Goal: Task Accomplishment & Management: Manage account settings

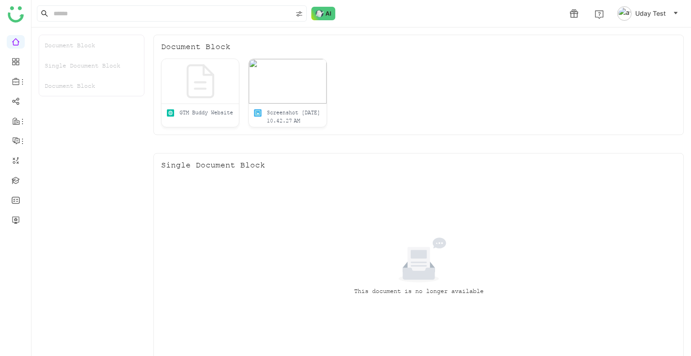
click at [644, 12] on span "Uday Test" at bounding box center [650, 14] width 31 height 10
click at [631, 27] on span "Profile" at bounding box center [641, 34] width 40 height 14
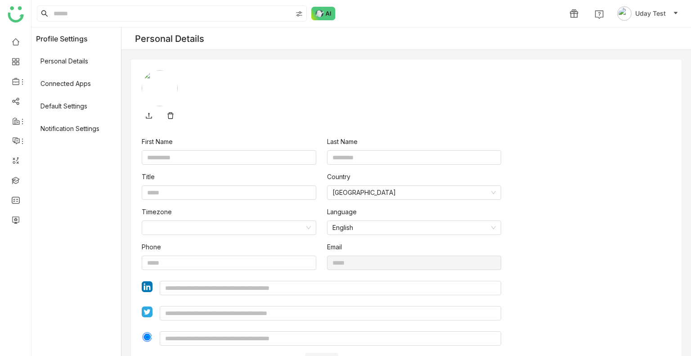
type input "****"
type input "**********"
